Goal: Task Accomplishment & Management: Manage account settings

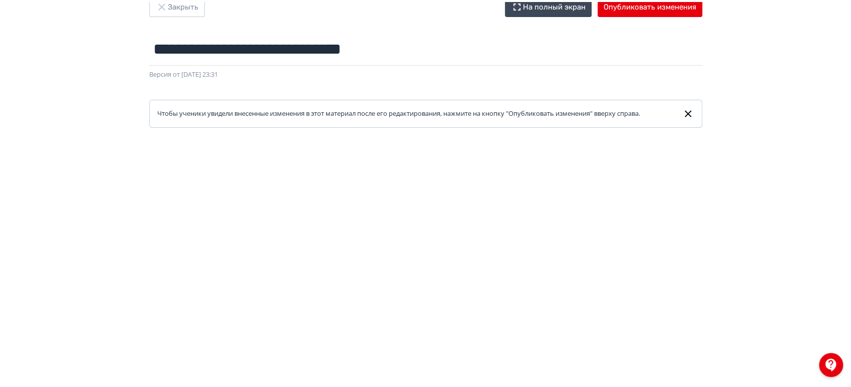
scroll to position [20, 0]
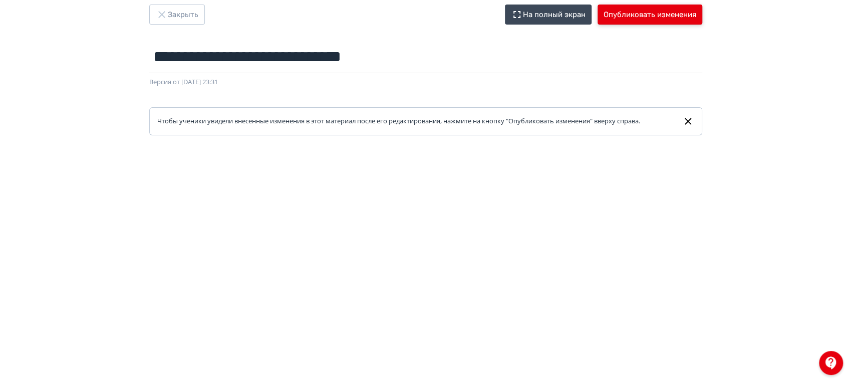
click at [648, 16] on button "Опубликовать изменения" at bounding box center [650, 15] width 105 height 20
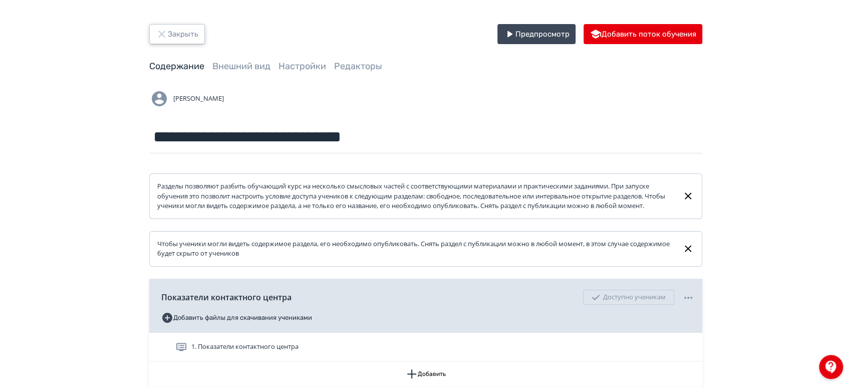
click at [184, 28] on button "Закрыть" at bounding box center [177, 34] width 56 height 20
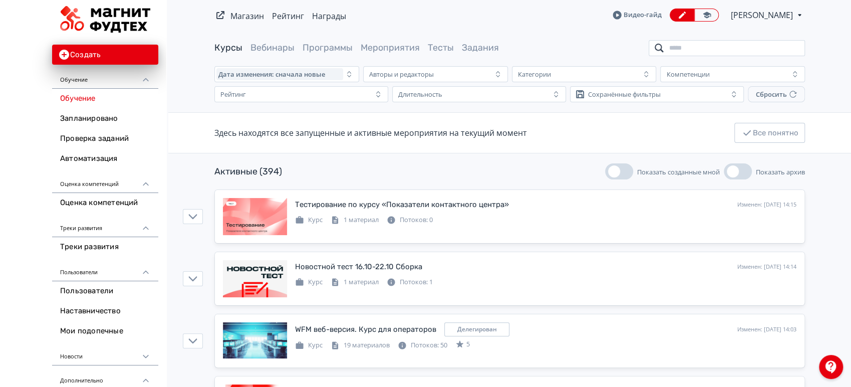
click at [709, 47] on input "search" at bounding box center [727, 48] width 156 height 16
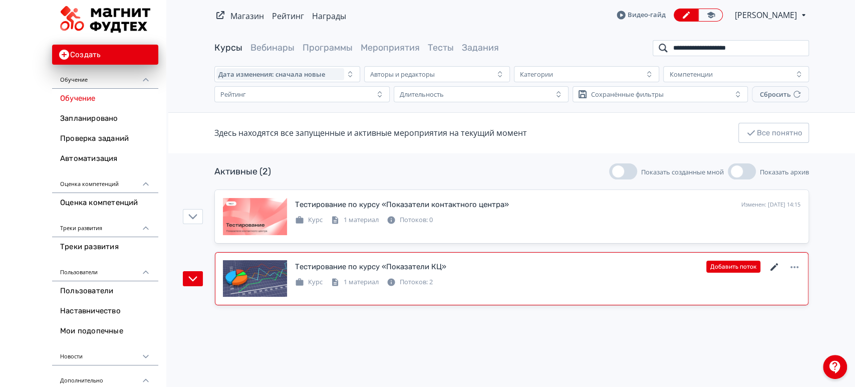
type input "**********"
click at [777, 267] on icon at bounding box center [775, 267] width 12 height 12
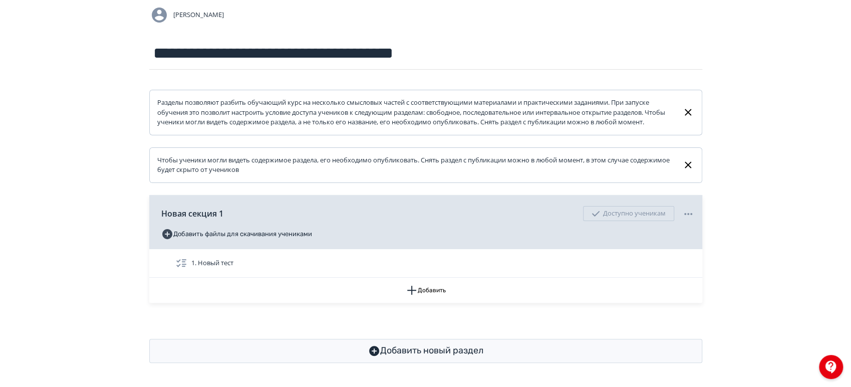
scroll to position [37, 0]
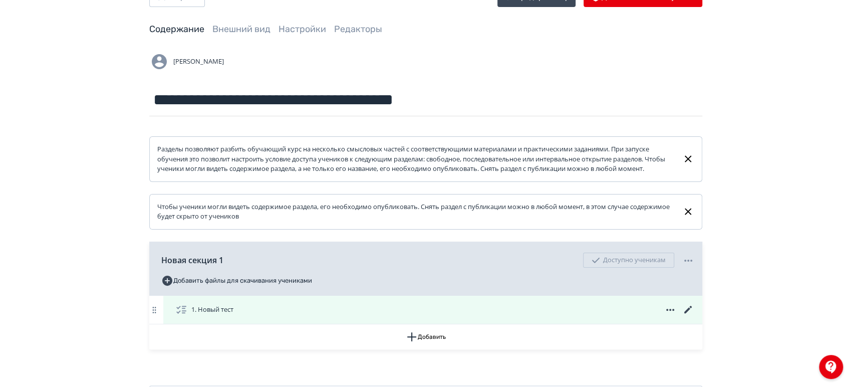
click at [688, 316] on icon at bounding box center [689, 310] width 12 height 12
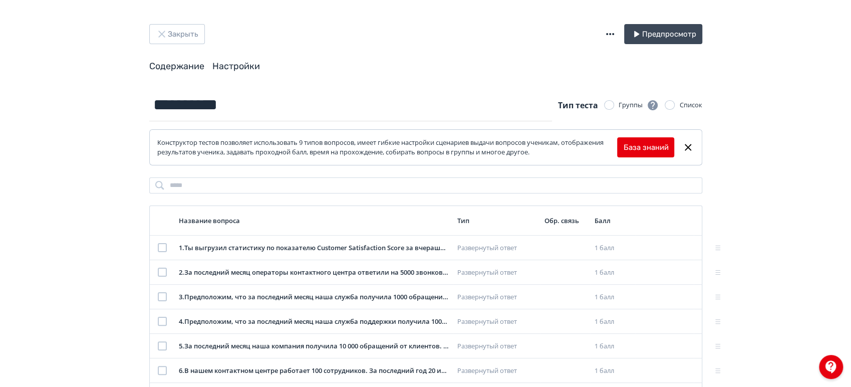
click at [247, 67] on link "Настройки" at bounding box center [236, 66] width 48 height 11
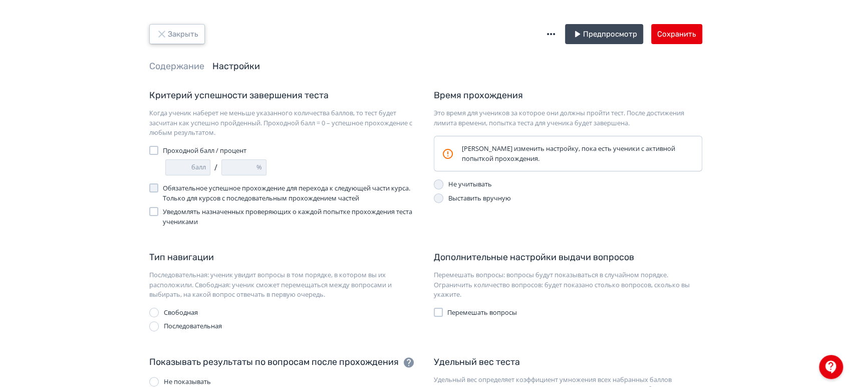
click at [166, 33] on icon "button" at bounding box center [162, 34] width 12 height 12
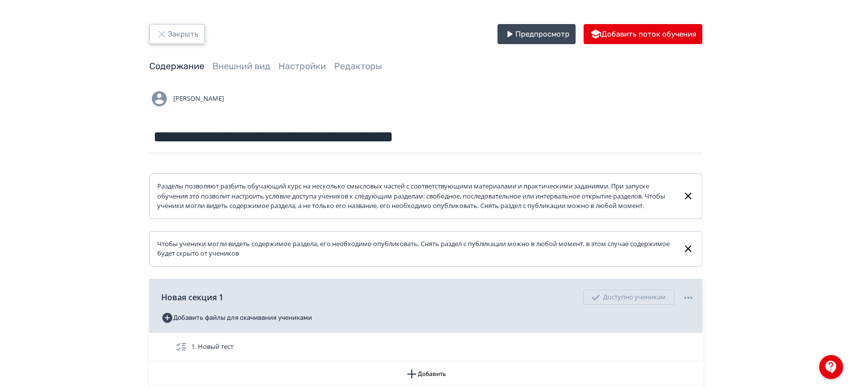
click at [174, 32] on button "Закрыть" at bounding box center [177, 34] width 56 height 20
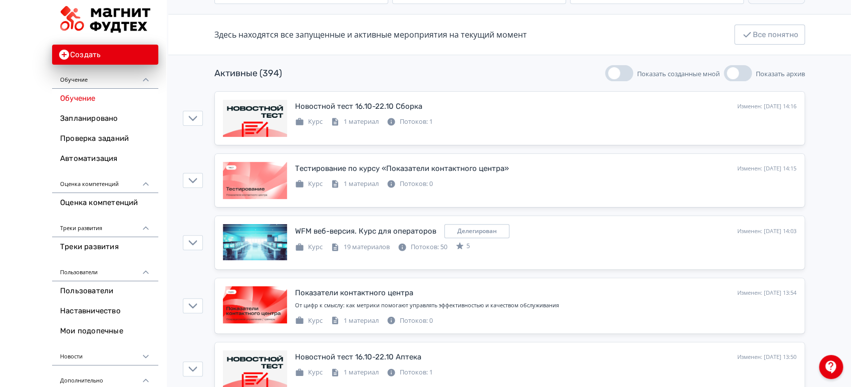
scroll to position [222, 0]
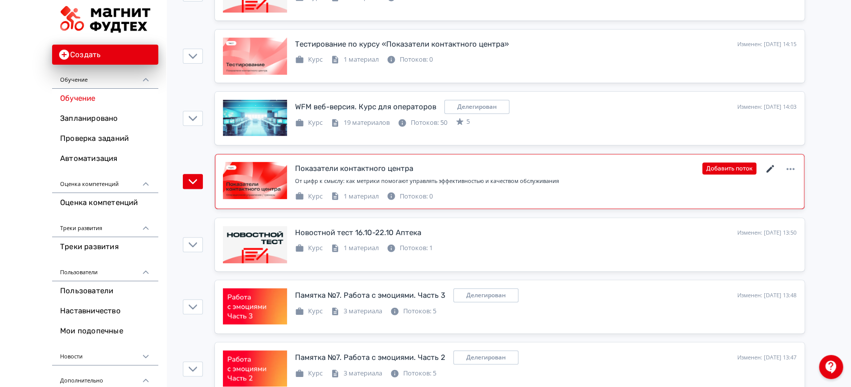
click at [767, 165] on icon at bounding box center [771, 169] width 12 height 12
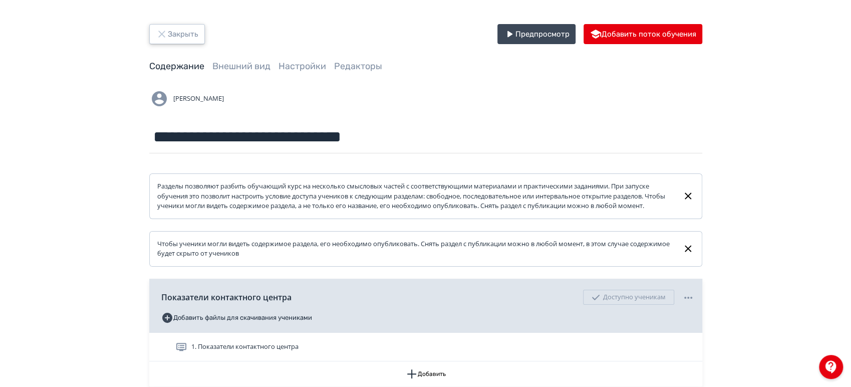
click at [189, 34] on button "Закрыть" at bounding box center [177, 34] width 56 height 20
